Goal: Find specific page/section: Find specific page/section

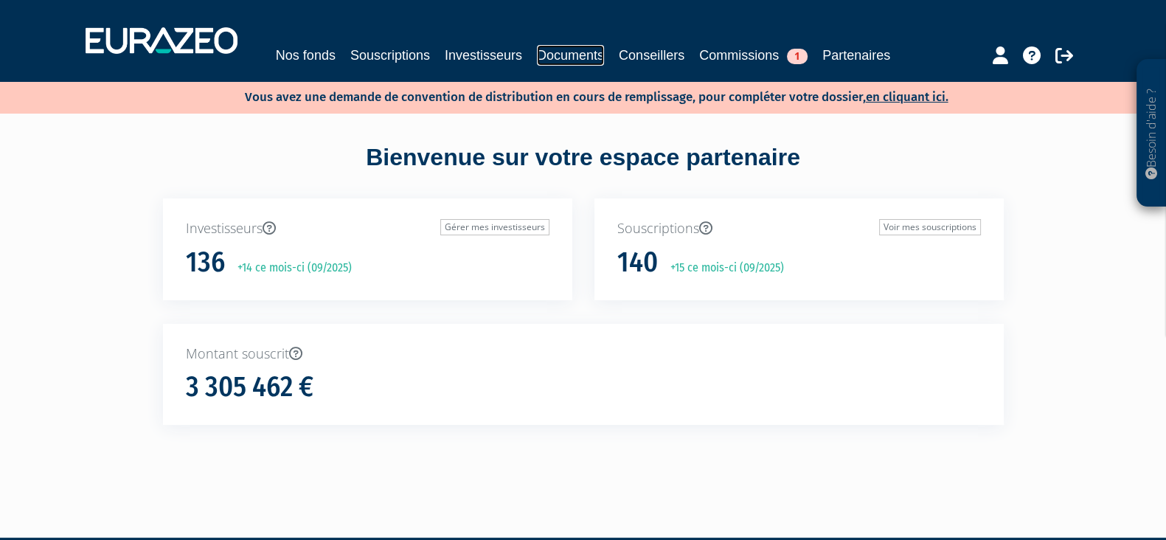
click at [581, 47] on link "Documents" at bounding box center [570, 55] width 67 height 21
click at [577, 43] on div "Nos fonds Souscriptions Investisseurs Documents Conseillers Commissions 1 Parte…" at bounding box center [582, 40] width 1017 height 55
click at [582, 53] on link "Documents" at bounding box center [570, 55] width 67 height 21
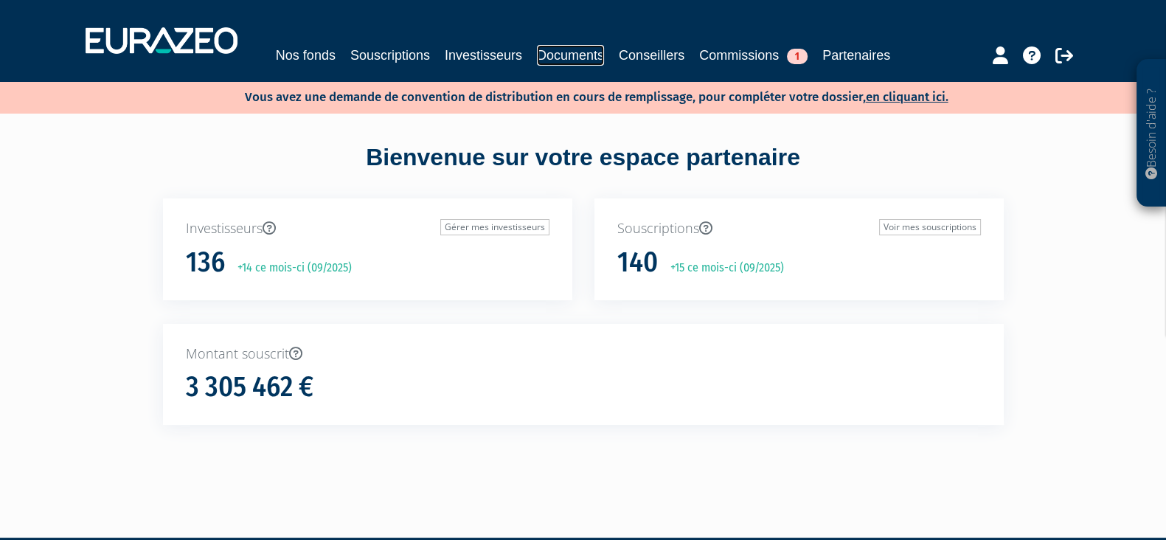
click at [582, 53] on link "Documents" at bounding box center [570, 55] width 67 height 21
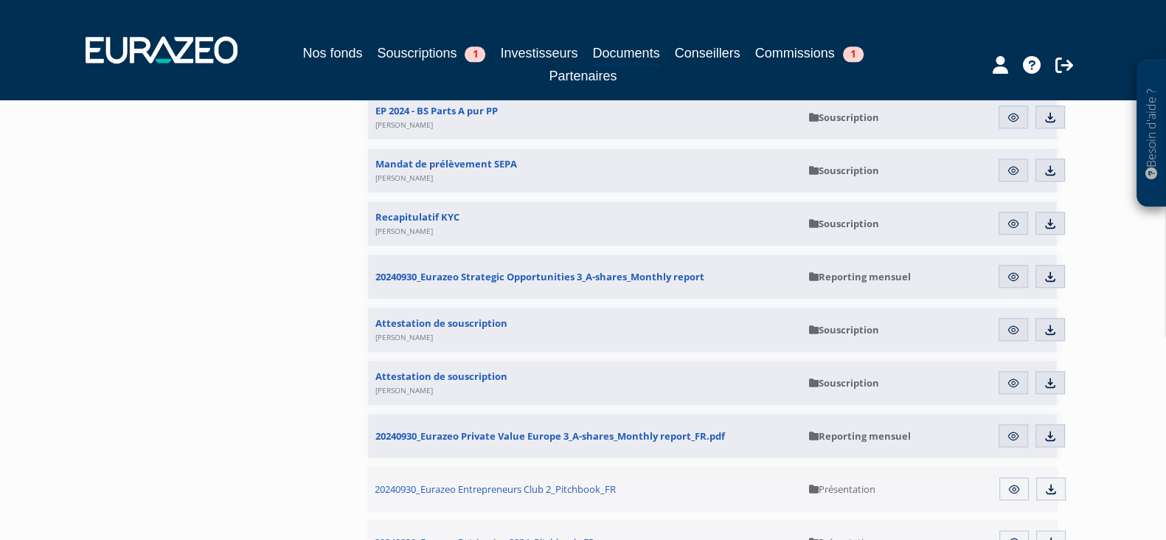
scroll to position [16048, 0]
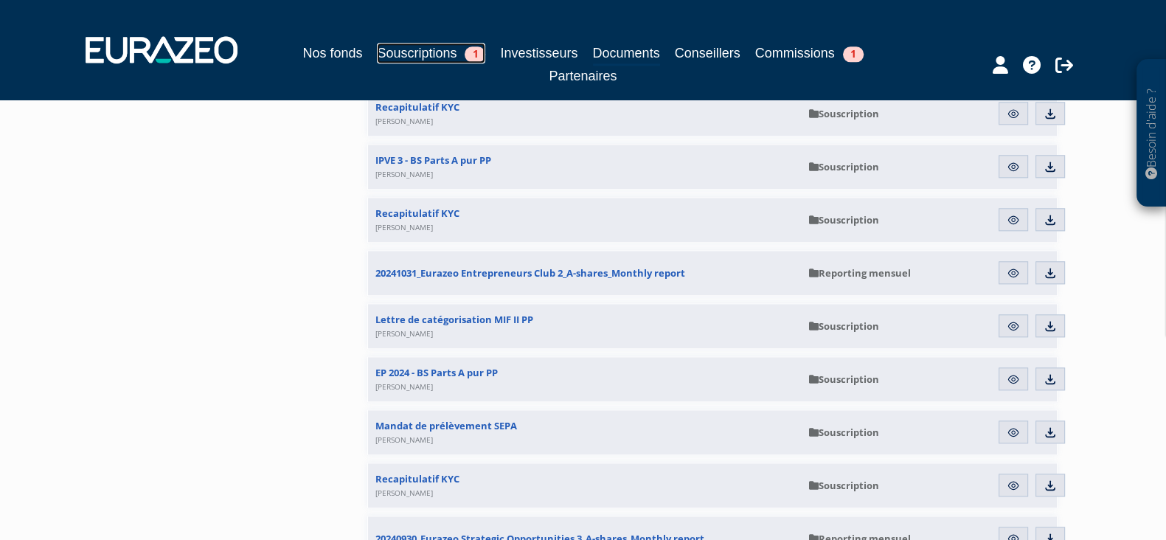
click at [431, 60] on link "Souscriptions 1" at bounding box center [431, 53] width 108 height 21
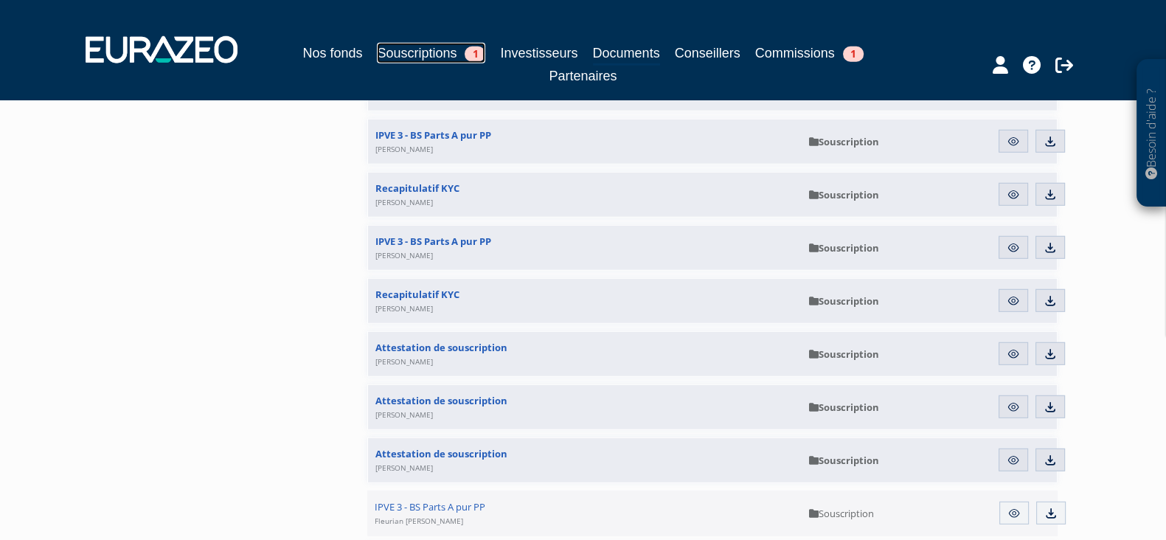
scroll to position [4451, 0]
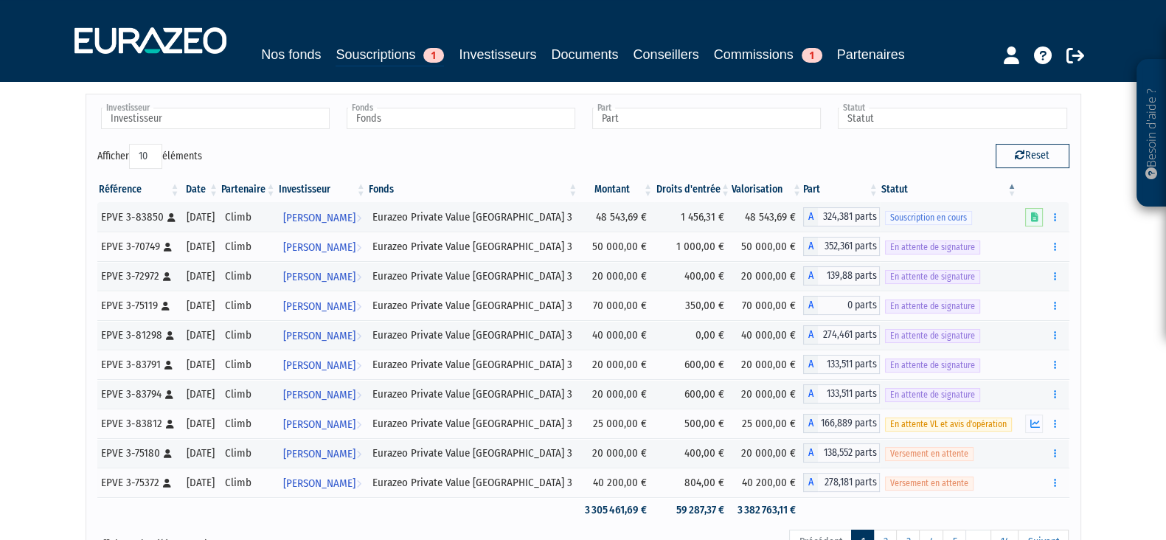
scroll to position [89, 0]
click at [584, 57] on link "Documents" at bounding box center [584, 54] width 67 height 21
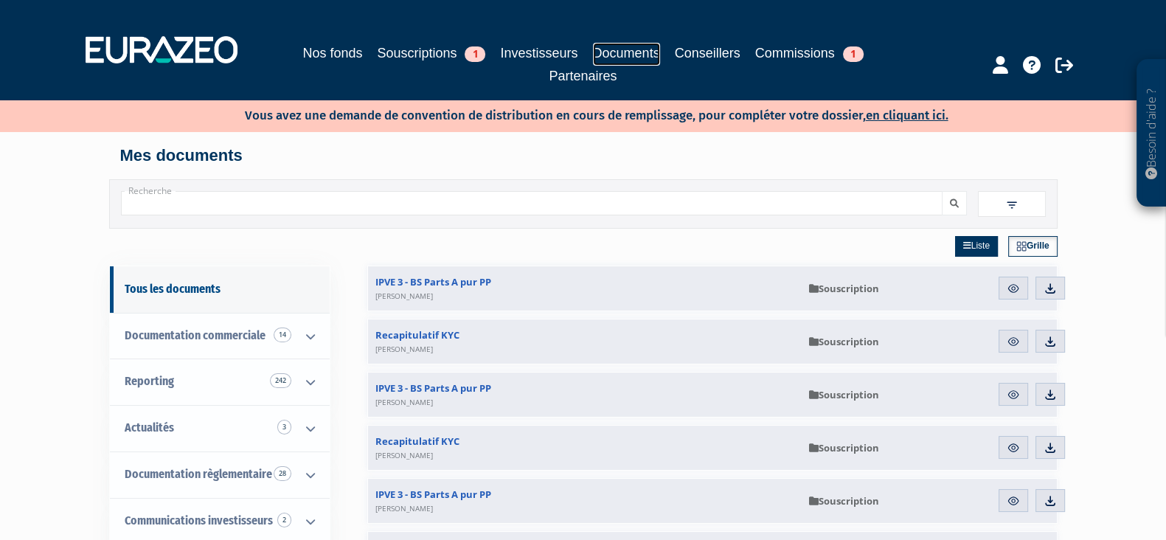
click at [619, 45] on link "Documents" at bounding box center [626, 54] width 67 height 23
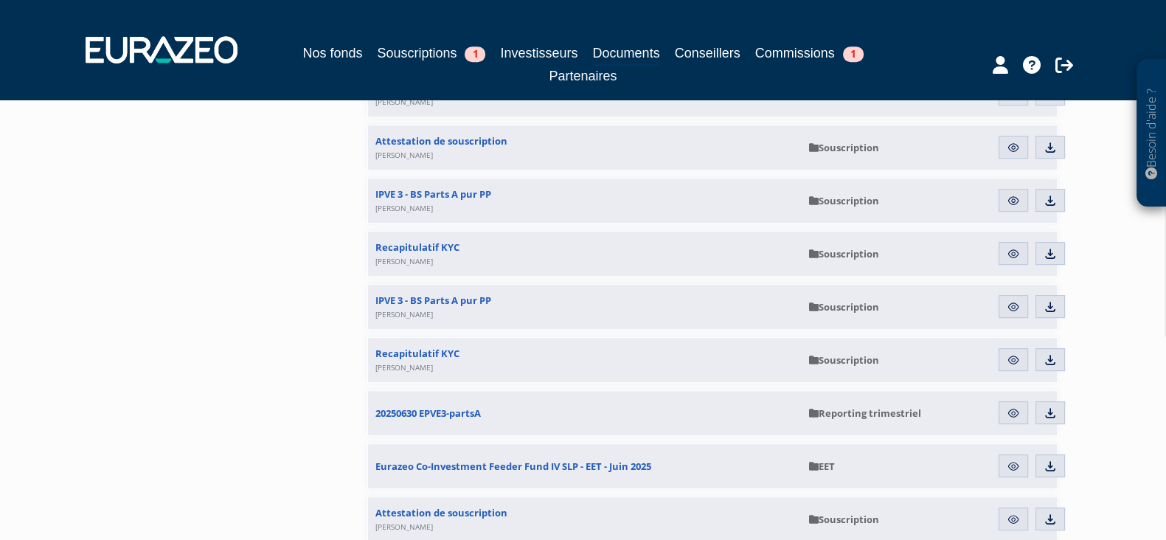
scroll to position [881, 0]
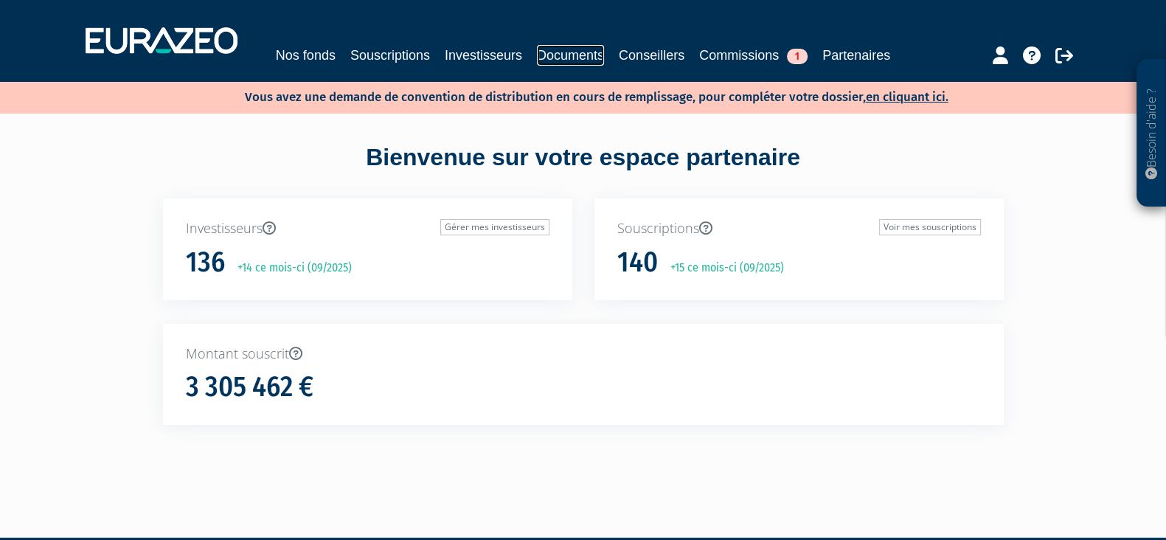
click at [586, 50] on link "Documents" at bounding box center [570, 55] width 67 height 21
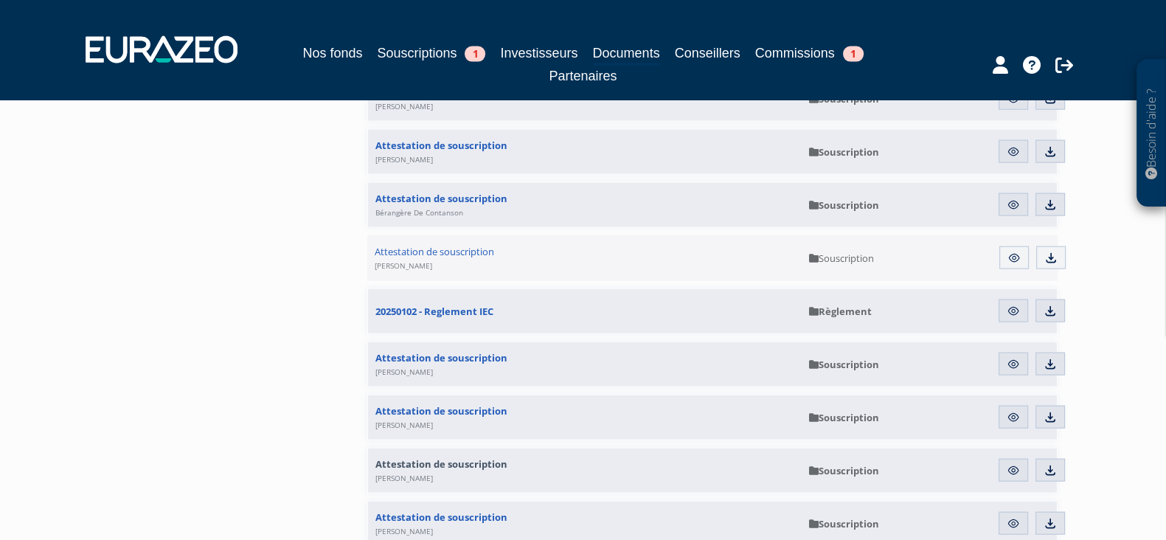
scroll to position [11125, 0]
